Goal: Navigation & Orientation: Find specific page/section

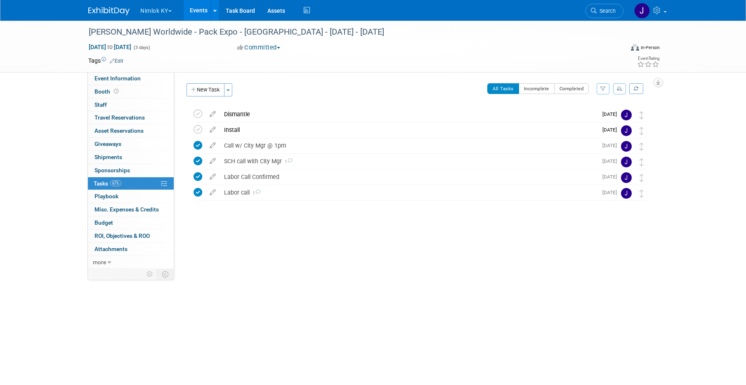
click at [154, 12] on button "Nimlok KY" at bounding box center [160, 9] width 42 height 18
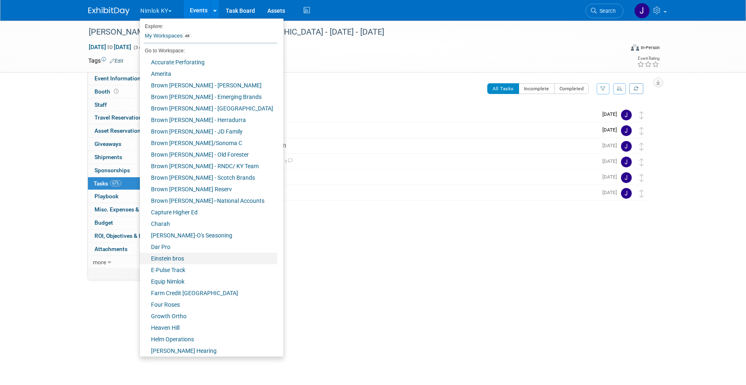
scroll to position [257, 0]
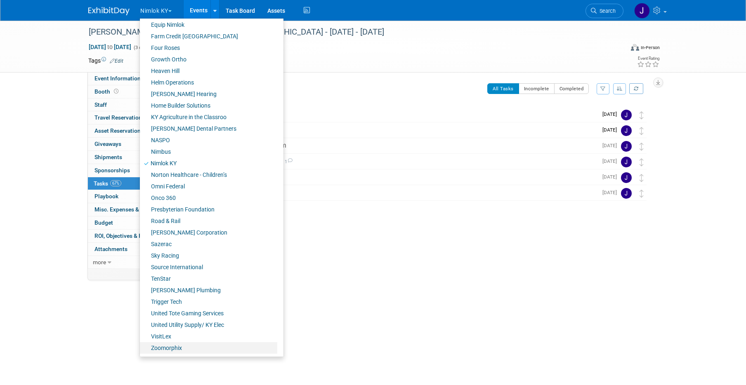
click at [176, 349] on link "Zoomorphix" at bounding box center [208, 348] width 137 height 12
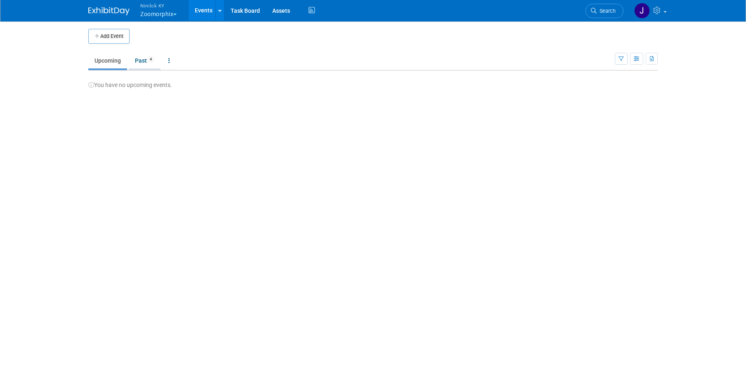
click at [144, 61] on link "Past 4" at bounding box center [145, 61] width 32 height 16
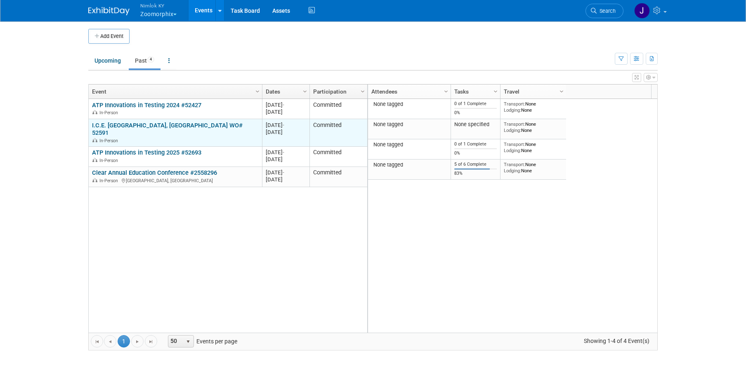
click at [127, 127] on link "I.C.E. [GEOGRAPHIC_DATA], [GEOGRAPHIC_DATA] WO# 52591" at bounding box center [167, 129] width 151 height 15
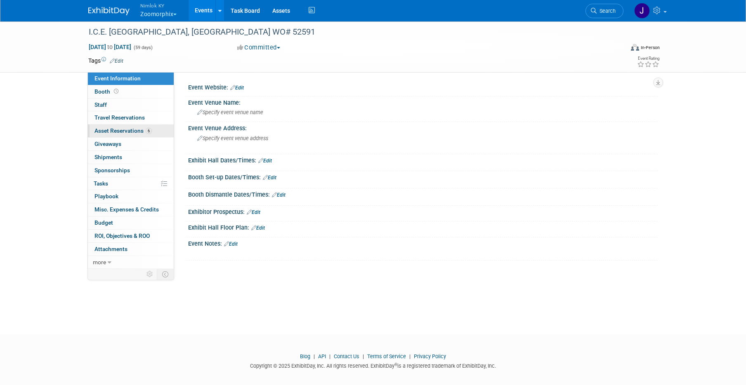
click at [131, 134] on span "Asset Reservations 6" at bounding box center [122, 130] width 57 height 7
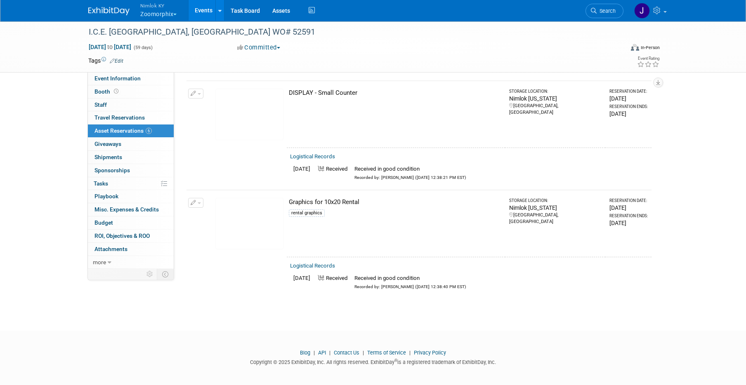
scroll to position [474, 0]
